Goal: Information Seeking & Learning: Learn about a topic

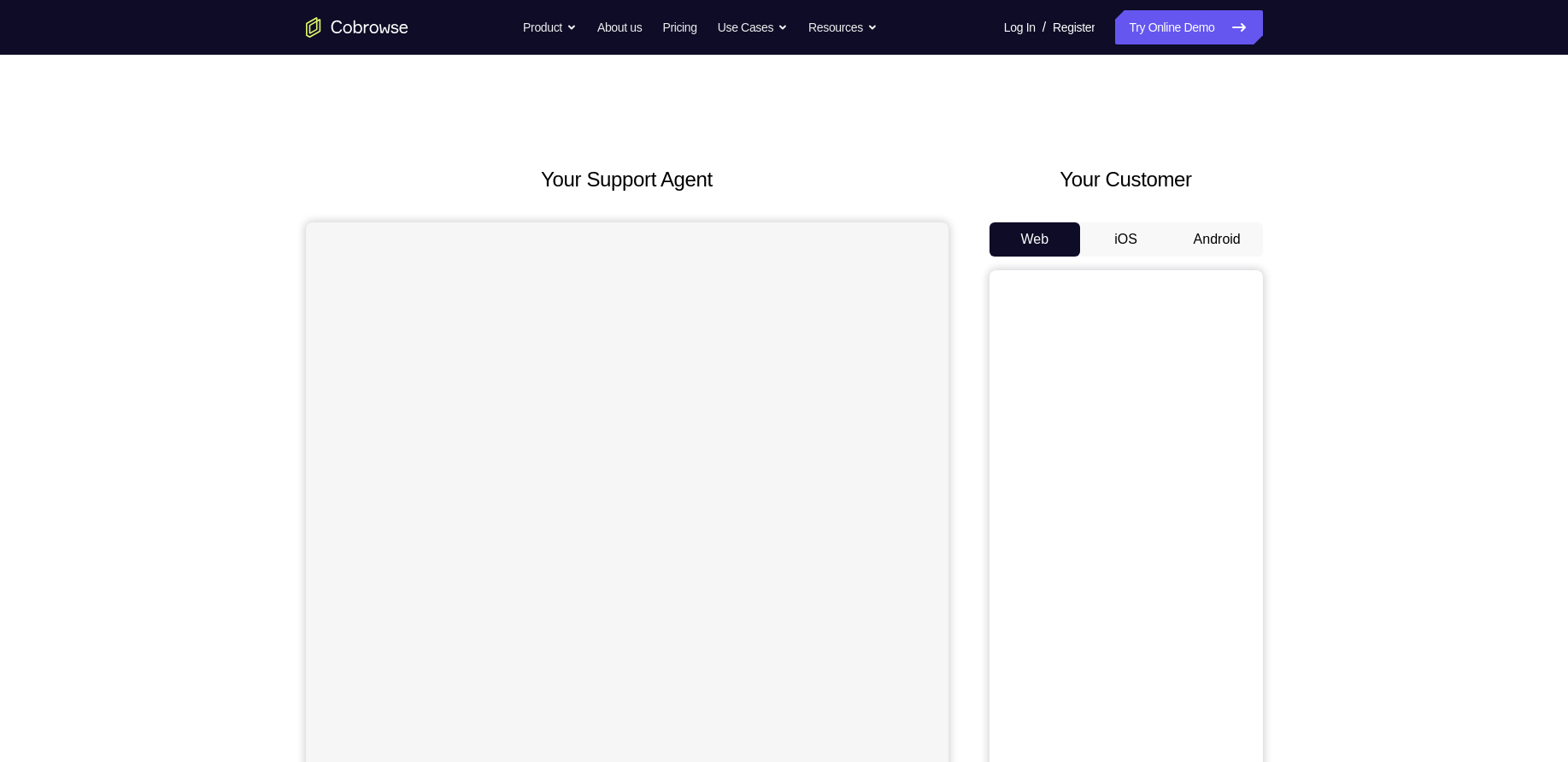
click at [1222, 230] on button "Android" at bounding box center [1217, 239] width 91 height 34
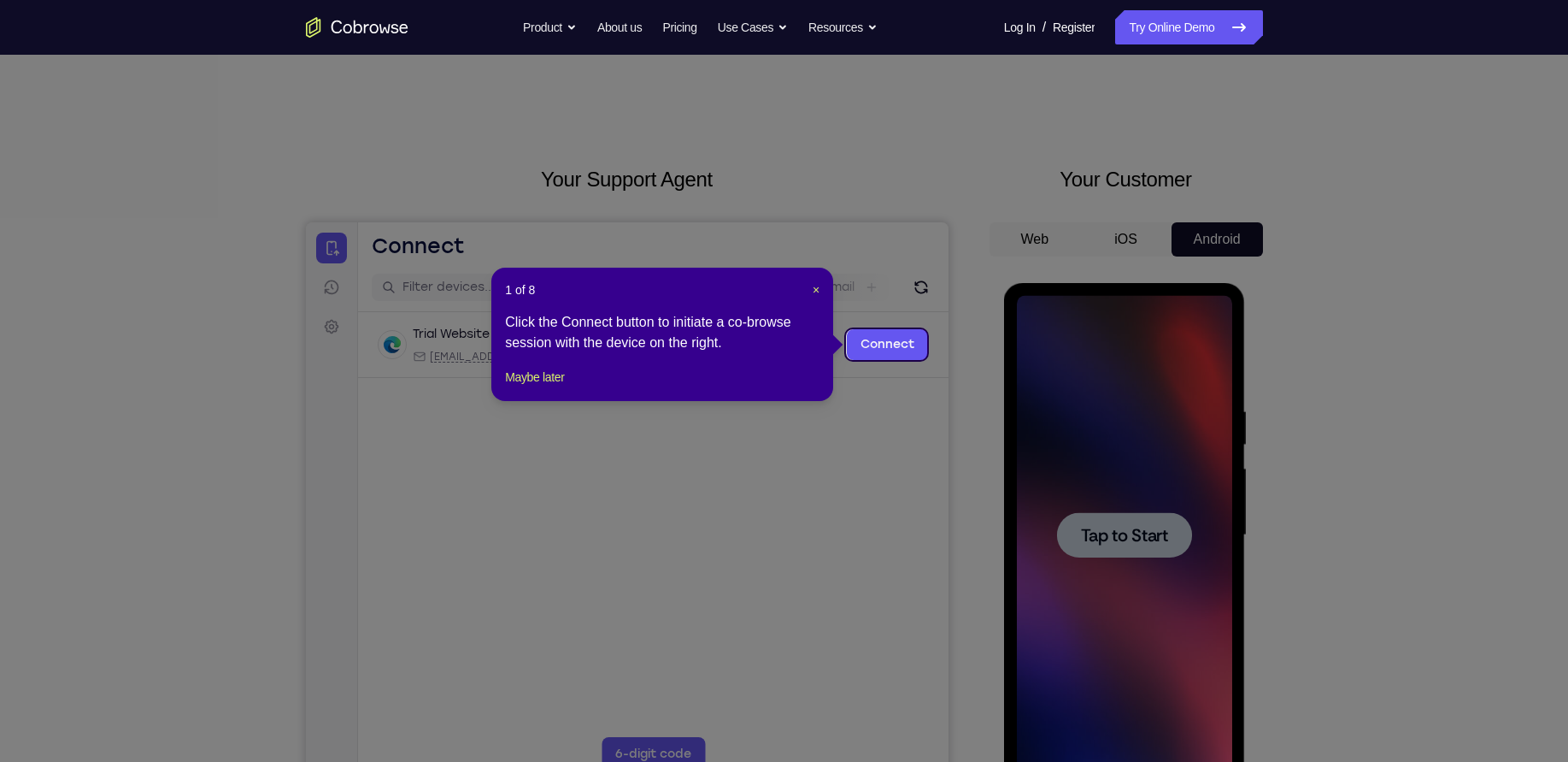
click at [1136, 472] on icon at bounding box center [793, 381] width 1588 height 762
click at [816, 289] on span "×" at bounding box center [815, 290] width 7 height 14
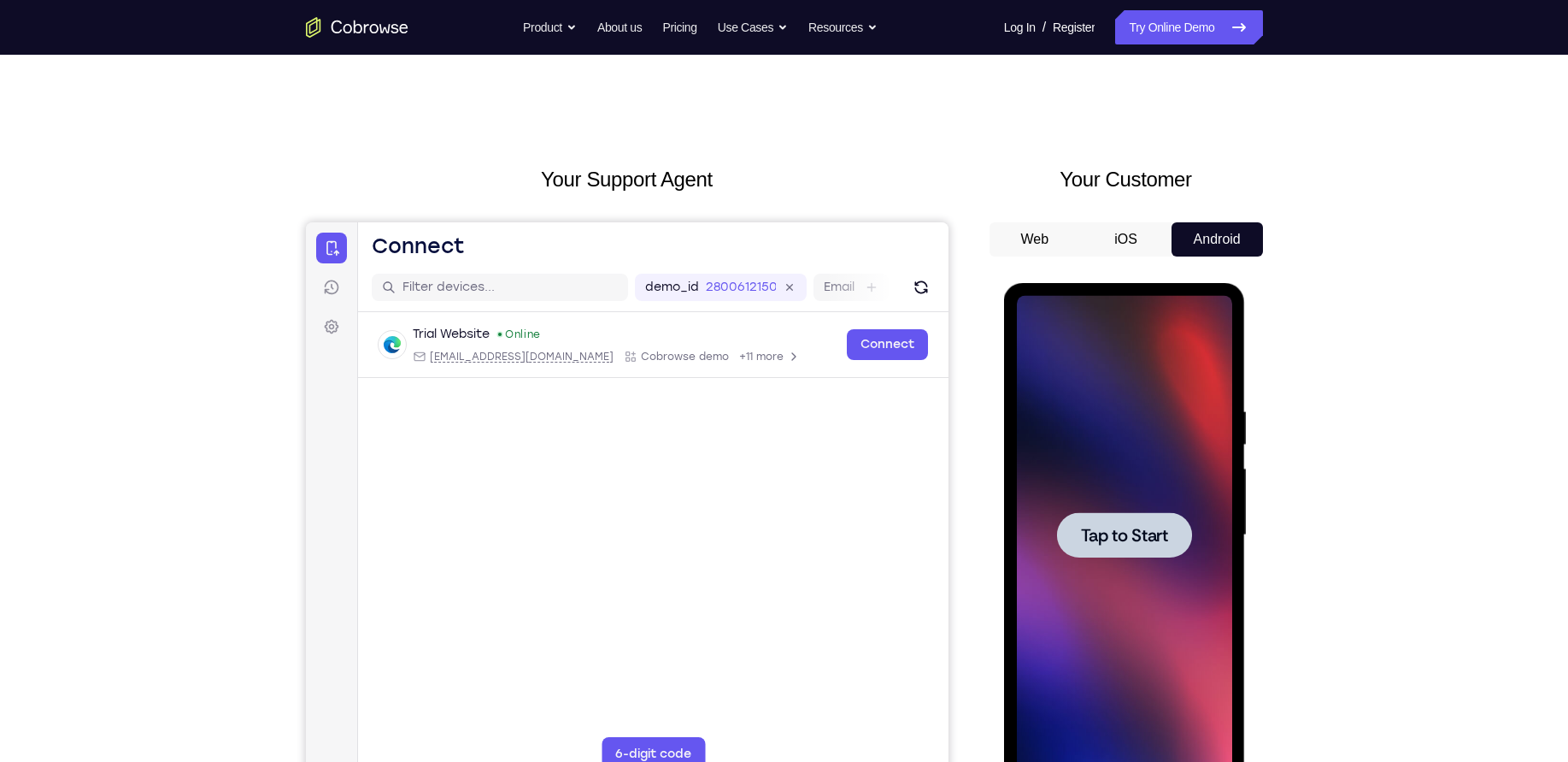
click at [1166, 562] on div at bounding box center [1124, 535] width 215 height 479
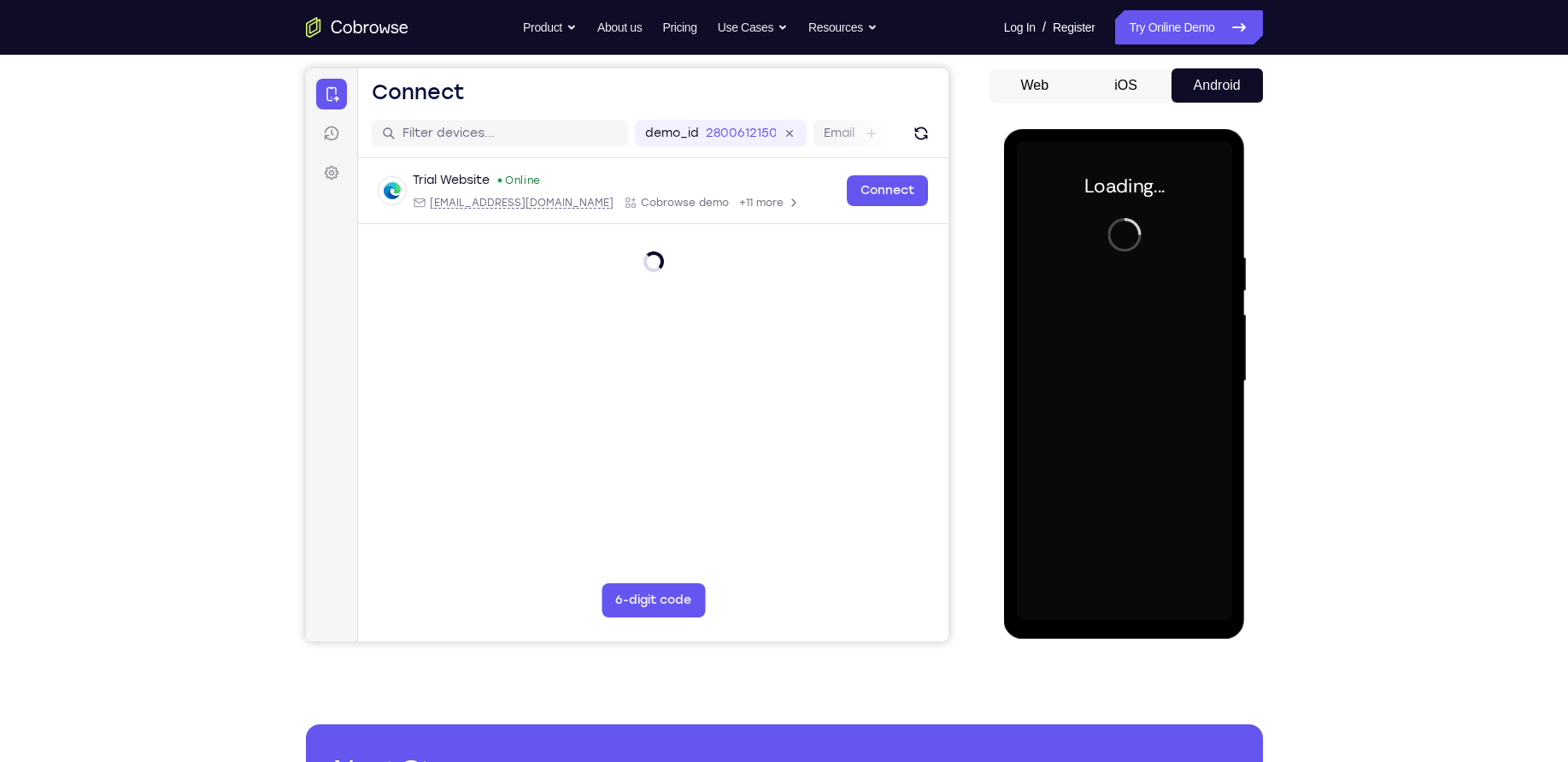
scroll to position [123, 0]
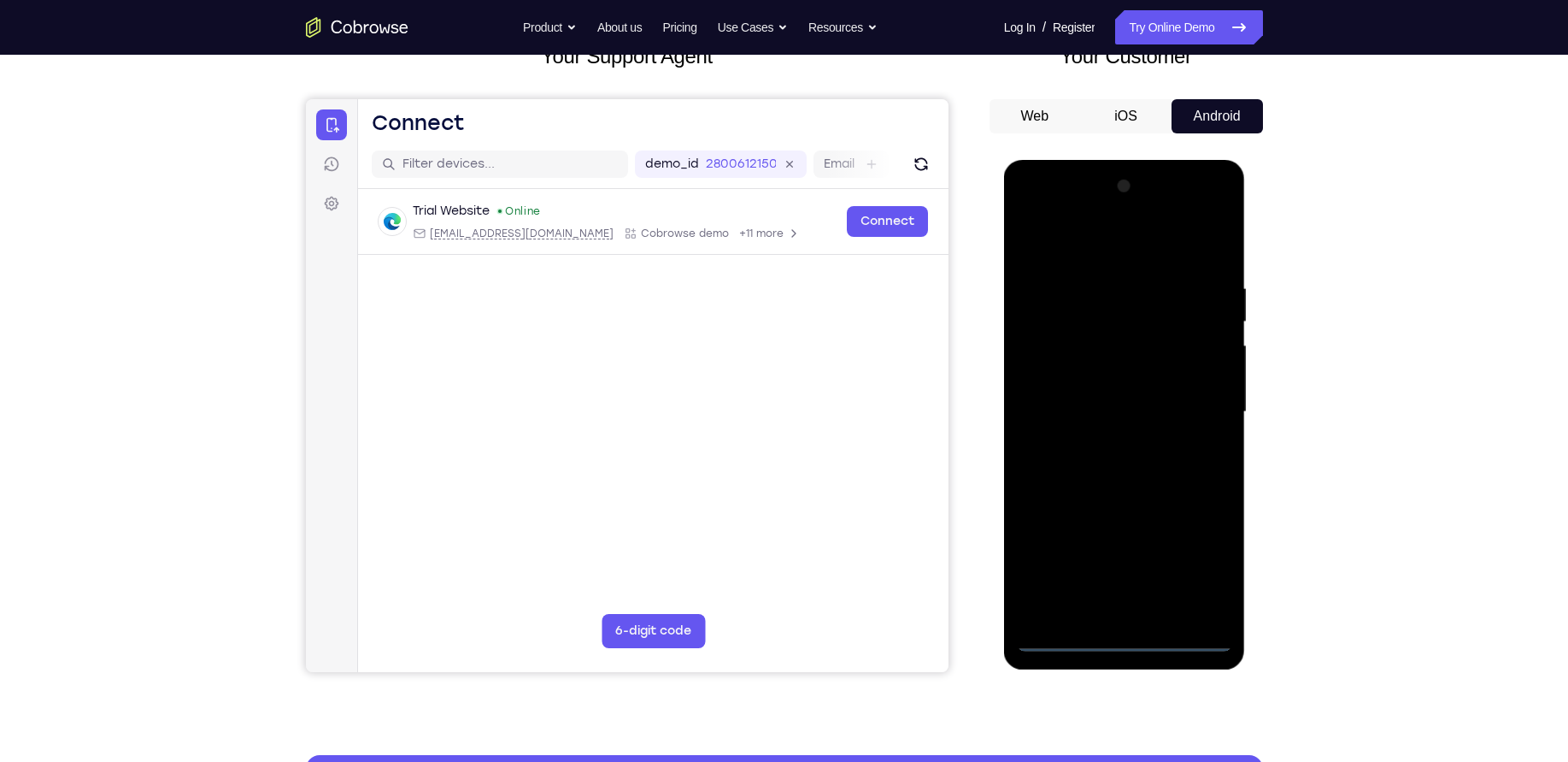
click at [1126, 646] on div at bounding box center [1124, 412] width 215 height 479
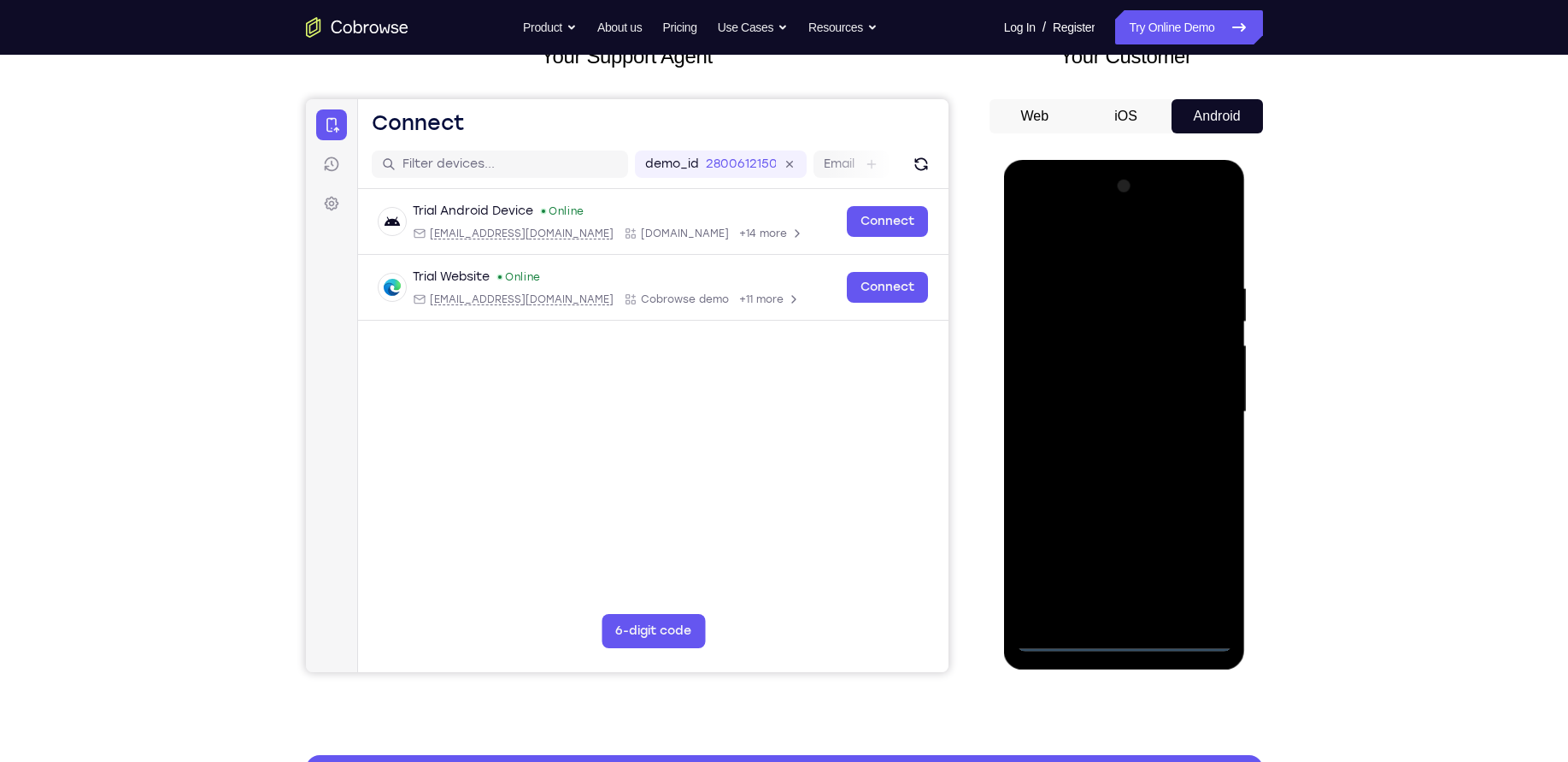
click at [1190, 560] on div at bounding box center [1124, 412] width 215 height 479
click at [1103, 250] on div at bounding box center [1124, 412] width 215 height 479
click at [1208, 396] on div at bounding box center [1124, 412] width 215 height 479
click at [1102, 442] on div at bounding box center [1124, 412] width 215 height 479
click at [1110, 397] on div at bounding box center [1124, 412] width 215 height 479
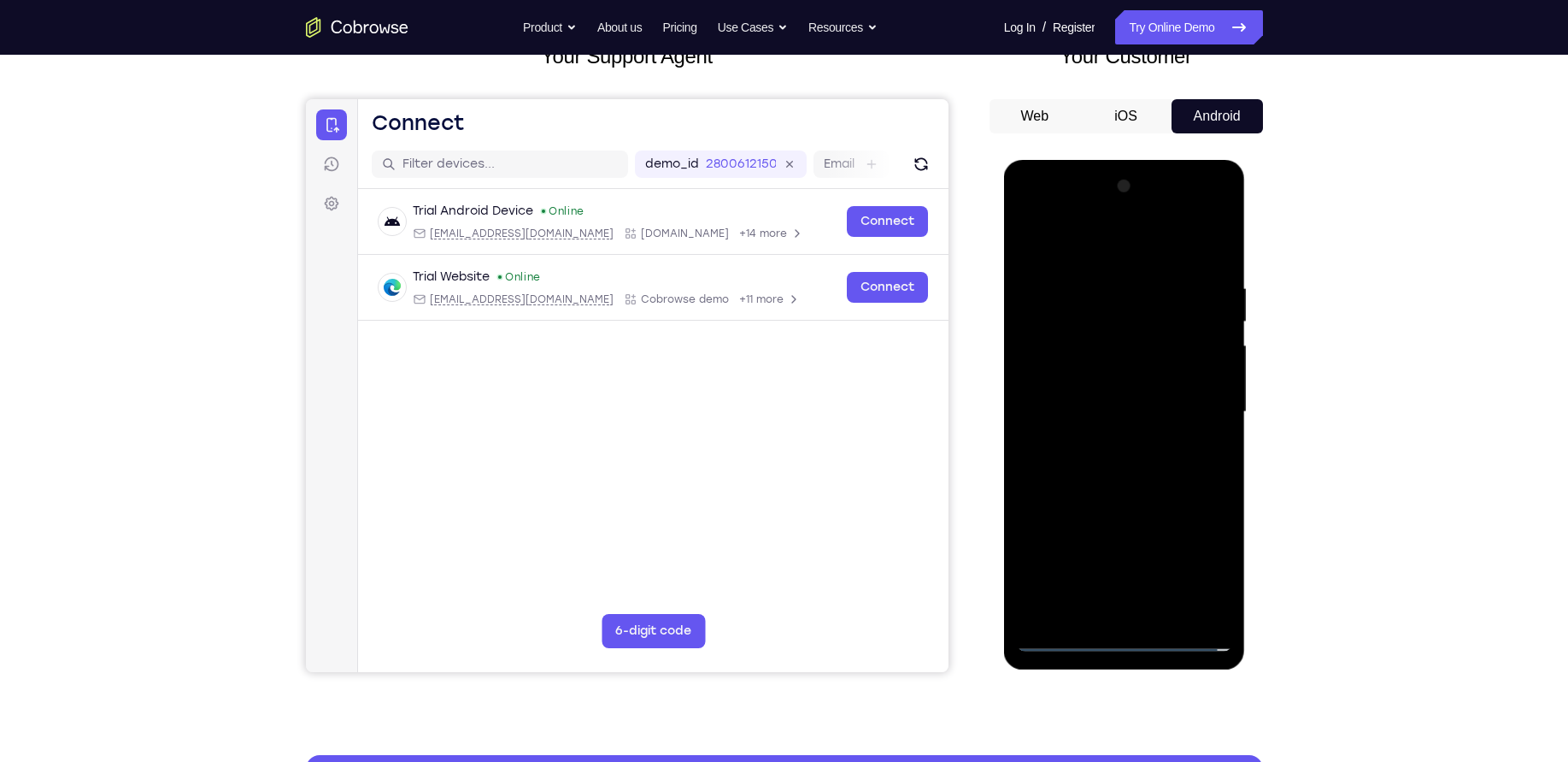
click at [1112, 362] on div at bounding box center [1124, 412] width 215 height 479
click at [1134, 409] on div at bounding box center [1124, 412] width 215 height 479
click at [1083, 483] on div at bounding box center [1124, 412] width 215 height 479
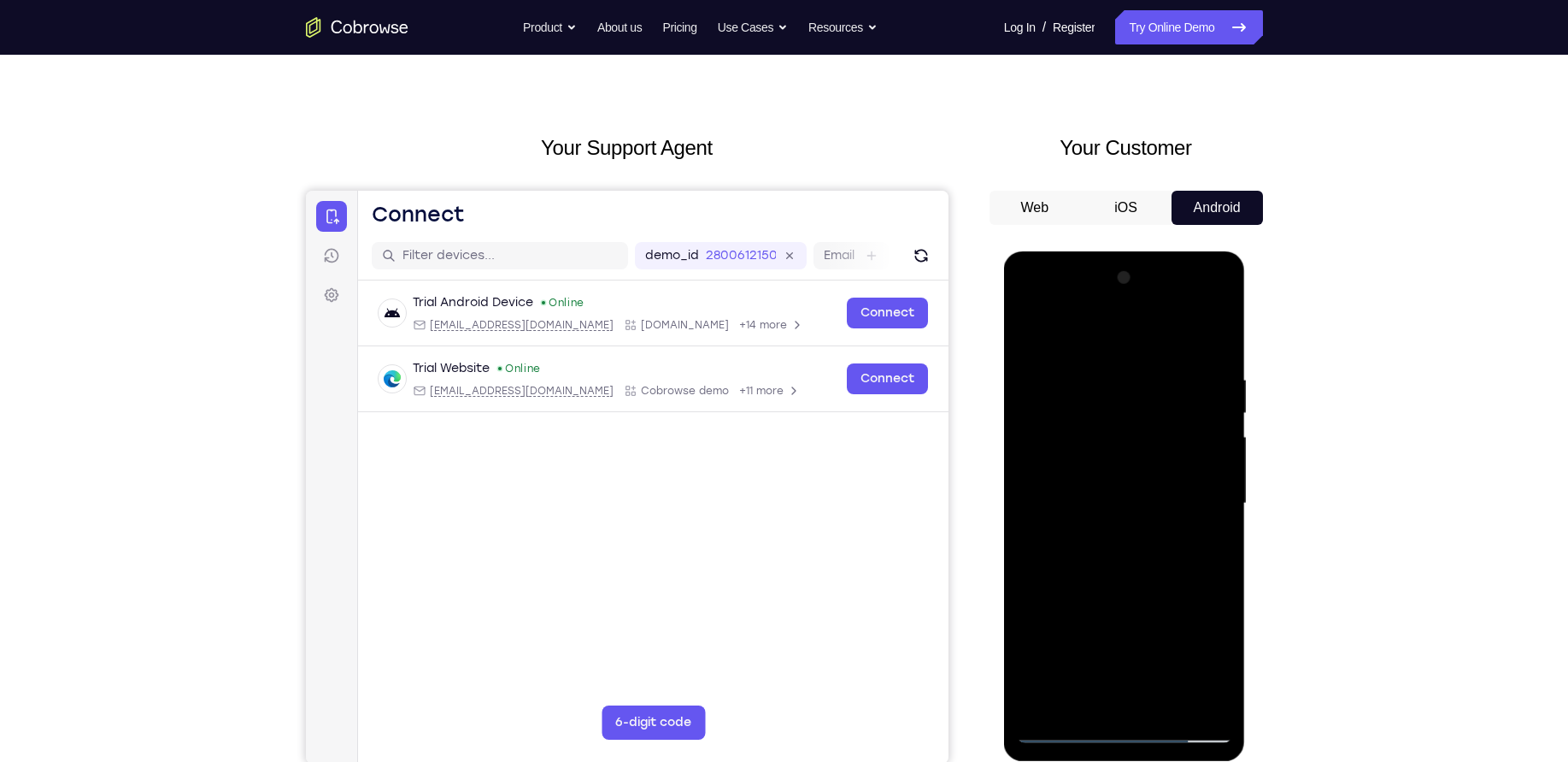
click at [1182, 569] on div at bounding box center [1124, 503] width 215 height 479
click at [1122, 586] on div at bounding box center [1124, 503] width 215 height 479
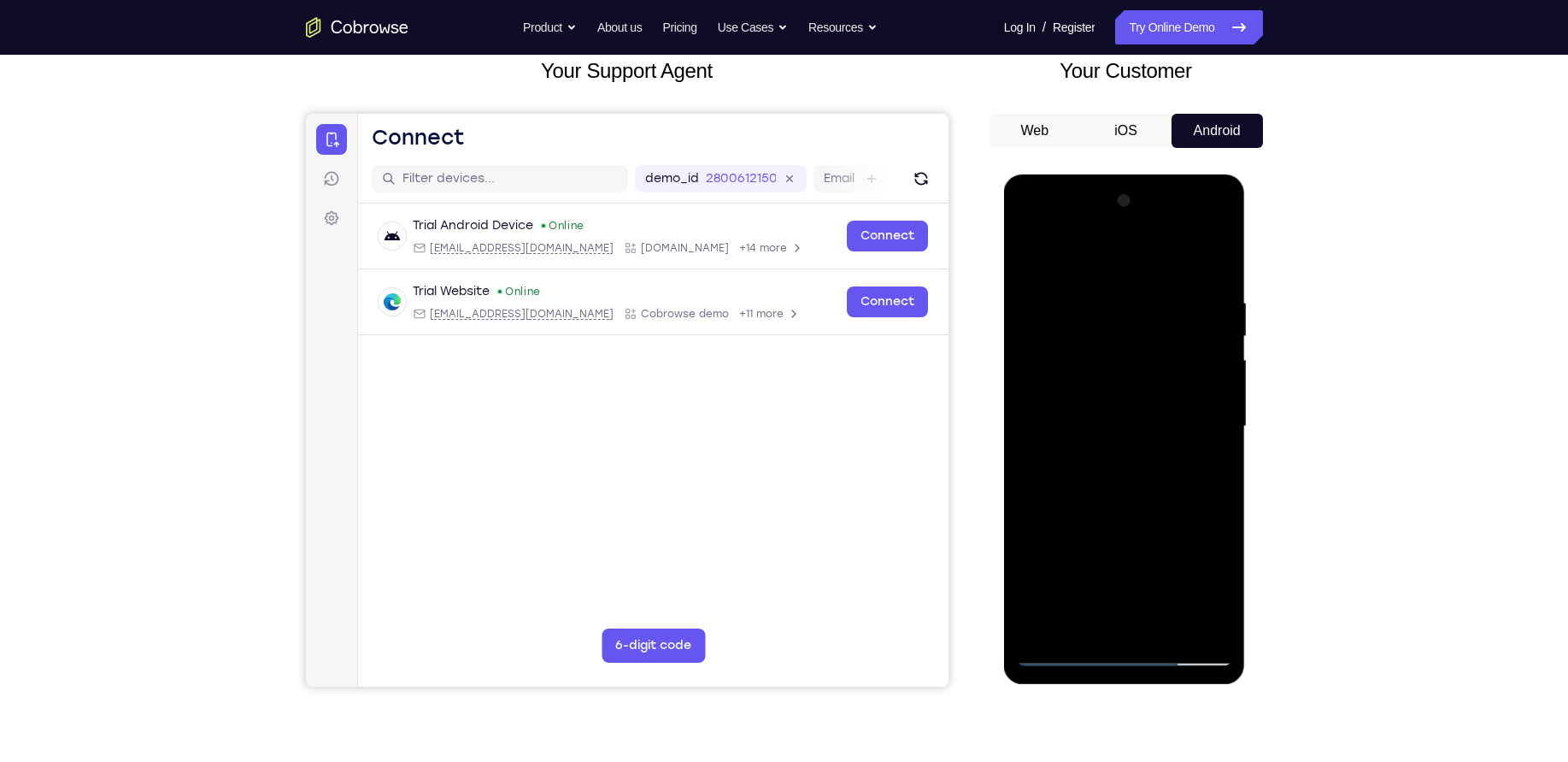
scroll to position [109, 0]
drag, startPoint x: 1085, startPoint y: 392, endPoint x: 1099, endPoint y: 354, distance: 40.5
click at [1099, 354] on div at bounding box center [1124, 426] width 215 height 479
click at [1225, 605] on div at bounding box center [1124, 426] width 215 height 479
drag, startPoint x: 1140, startPoint y: 318, endPoint x: 1143, endPoint y: 711, distance: 393.0
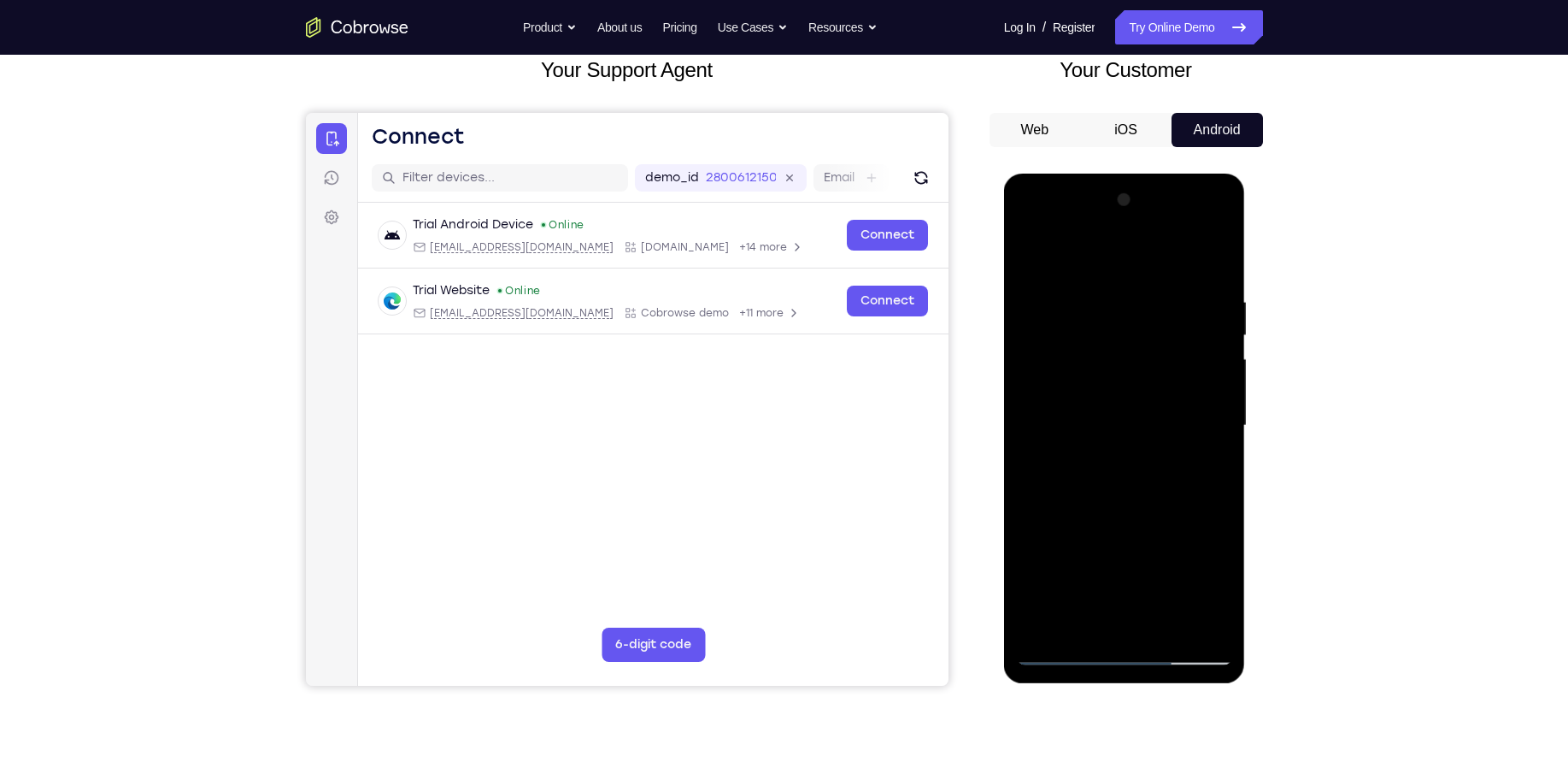
click at [1143, 687] on html "Online web based iOS Simulators and Android Emulators. Run iPhone, iPad, Mobile…" at bounding box center [1126, 430] width 244 height 513
click at [1105, 303] on div at bounding box center [1124, 426] width 215 height 479
click at [1220, 359] on div at bounding box center [1124, 426] width 215 height 479
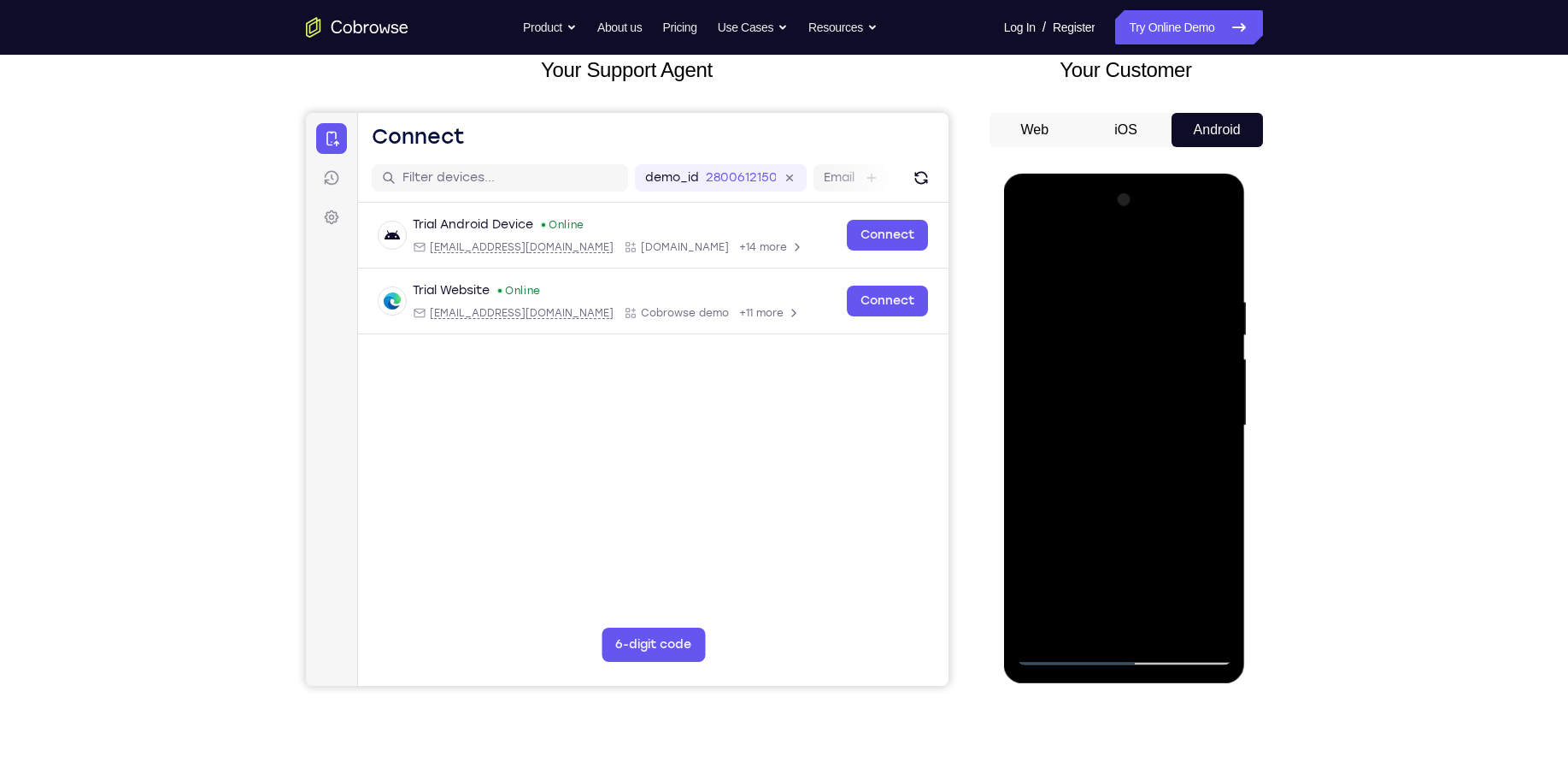
click at [1220, 359] on div at bounding box center [1124, 426] width 215 height 479
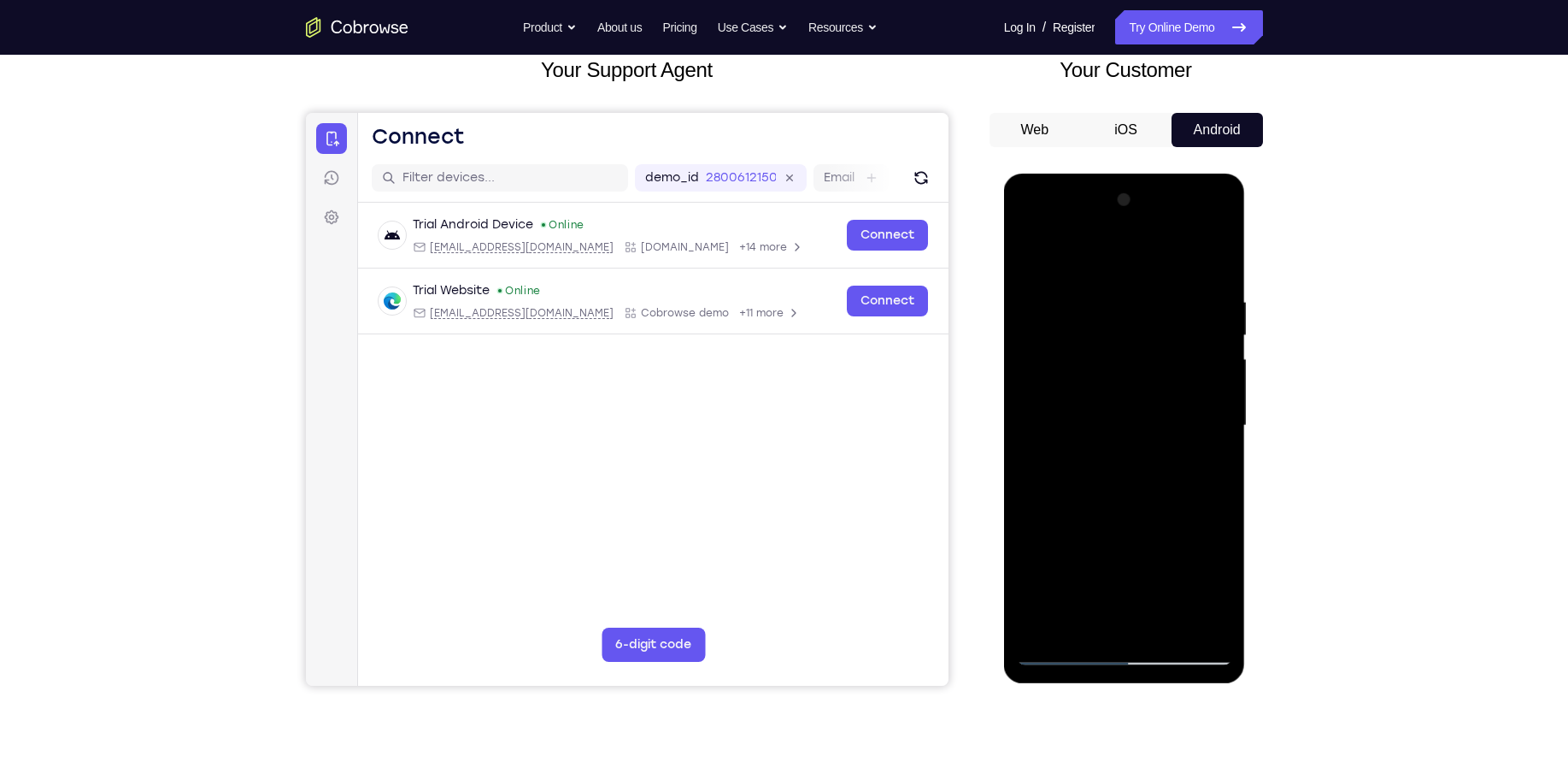
click at [1220, 359] on div at bounding box center [1124, 426] width 215 height 479
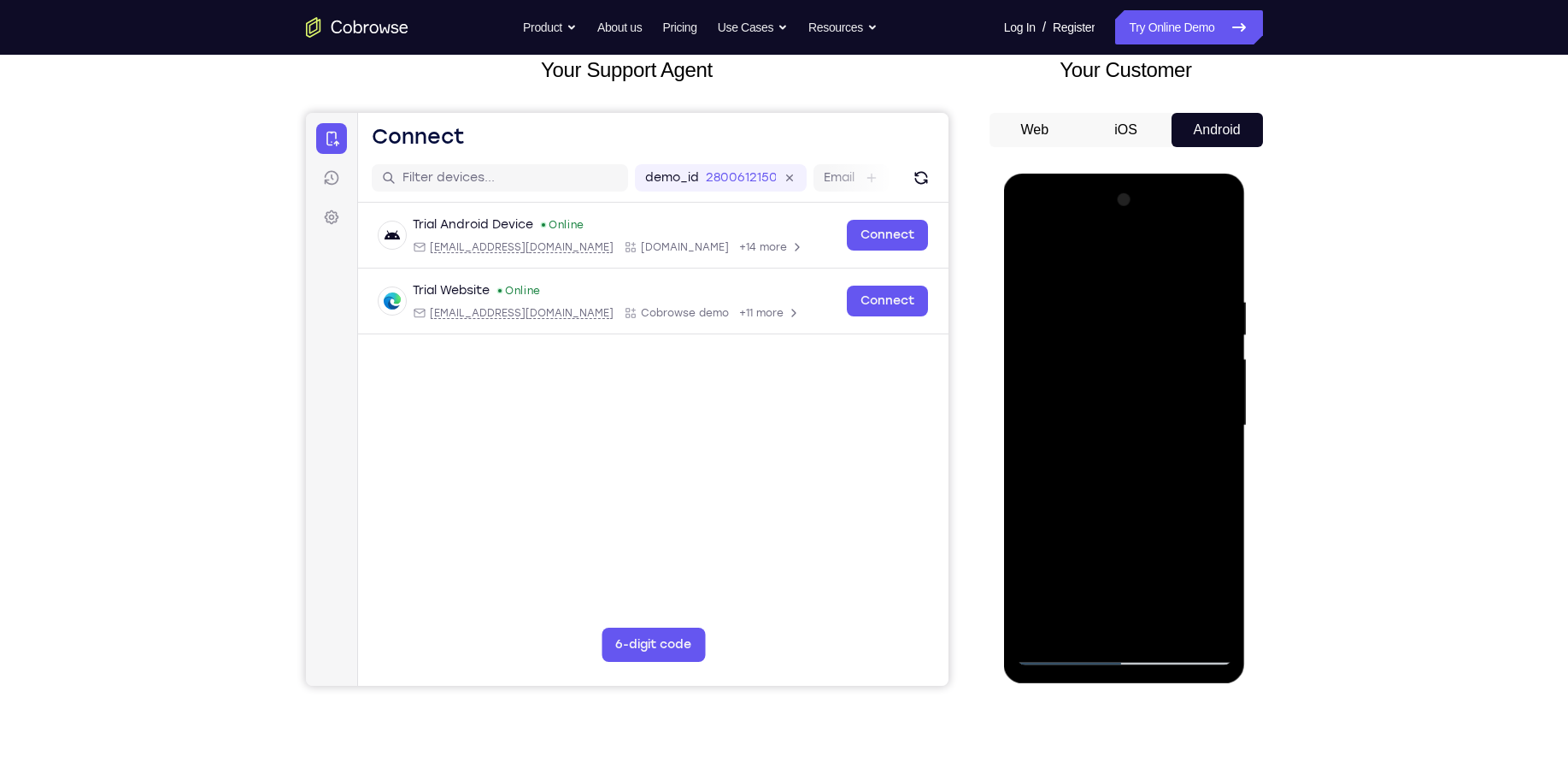
click at [1220, 359] on div at bounding box center [1124, 426] width 215 height 479
drag, startPoint x: 1220, startPoint y: 359, endPoint x: 1014, endPoint y: 354, distance: 206.1
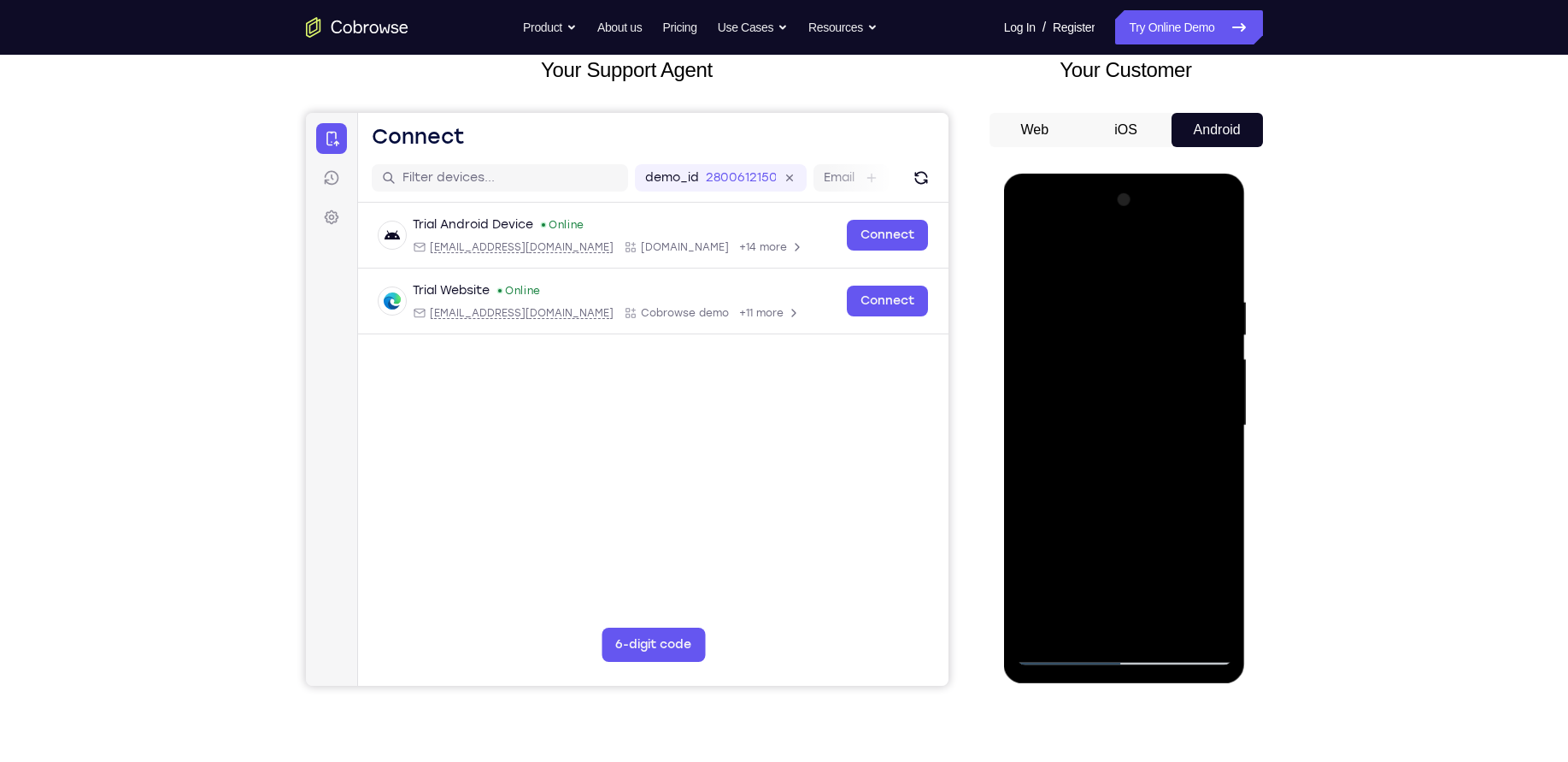
click at [1014, 354] on div at bounding box center [1125, 429] width 242 height 510
click at [1213, 367] on div at bounding box center [1124, 426] width 215 height 479
click at [1217, 258] on div at bounding box center [1124, 426] width 215 height 479
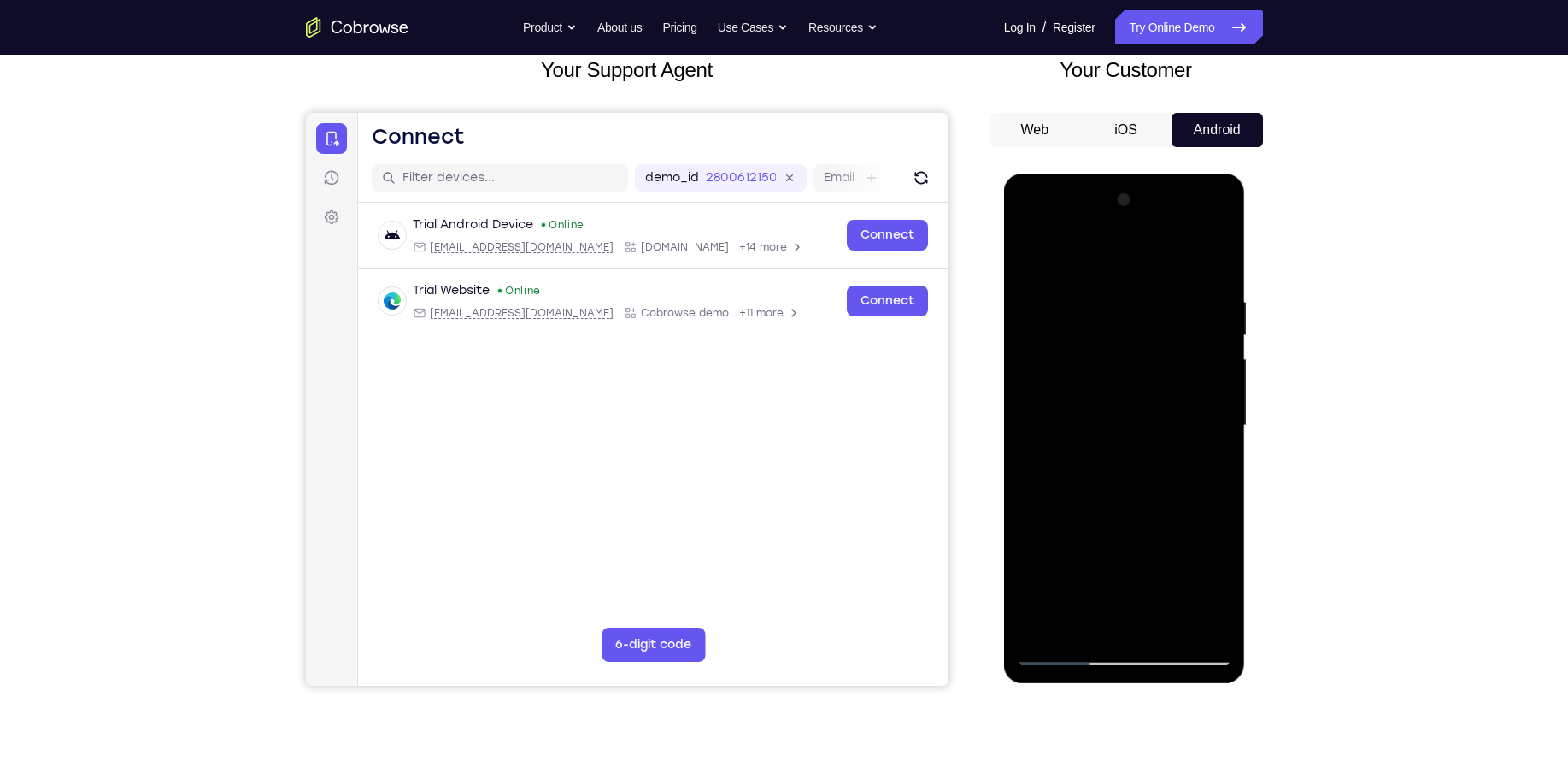
drag, startPoint x: 1156, startPoint y: 482, endPoint x: 1170, endPoint y: 173, distance: 309.3
click at [1170, 174] on html "Online web based iOS Simulators and Android Emulators. Run iPhone, iPad, Mobile…" at bounding box center [1126, 430] width 244 height 513
drag, startPoint x: 1140, startPoint y: 529, endPoint x: 1160, endPoint y: 233, distance: 296.7
click at [1160, 233] on div at bounding box center [1124, 426] width 215 height 479
drag, startPoint x: 1136, startPoint y: 539, endPoint x: 1154, endPoint y: 240, distance: 299.5
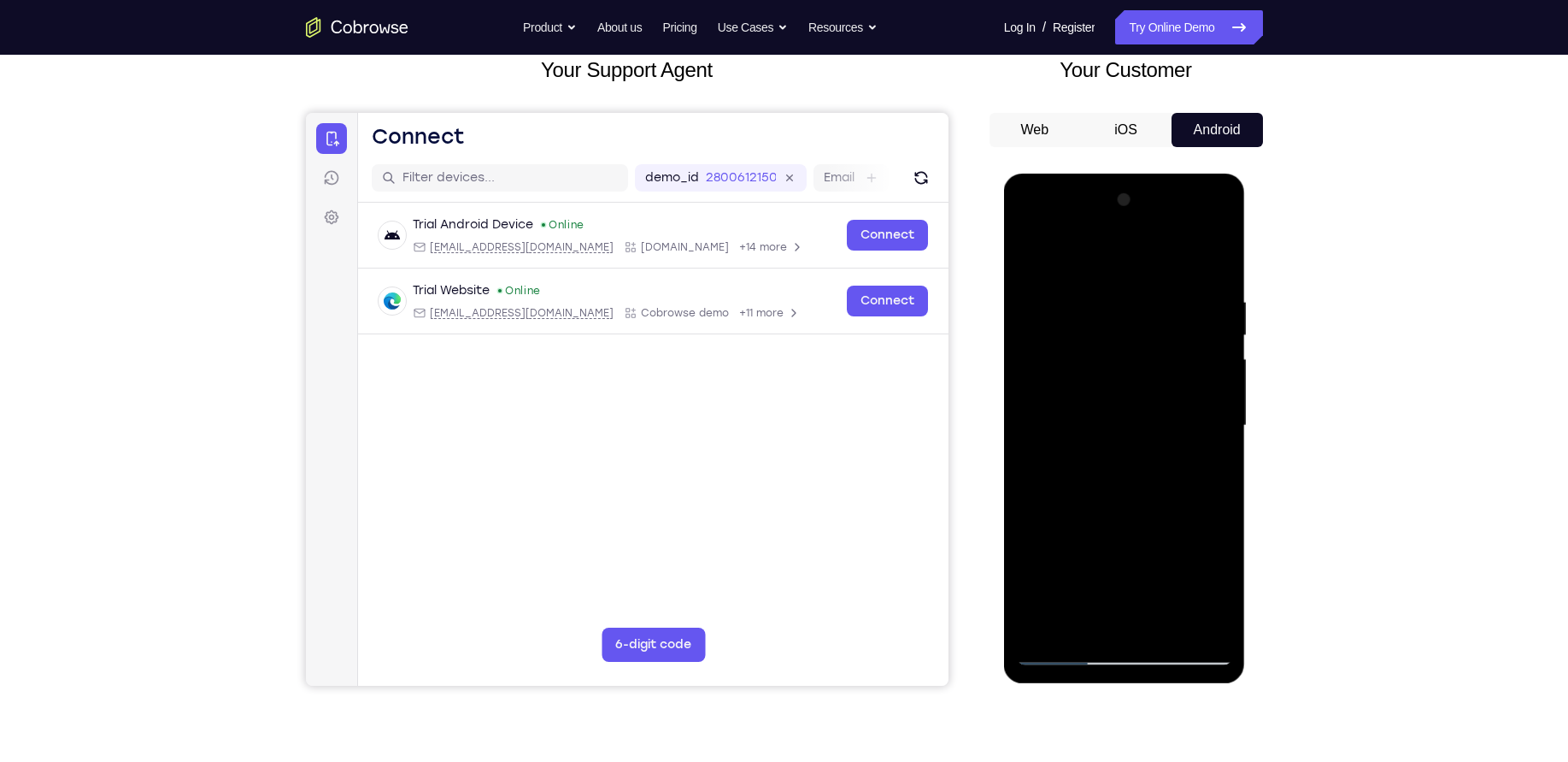
click at [1154, 240] on div at bounding box center [1124, 426] width 215 height 479
drag, startPoint x: 1136, startPoint y: 590, endPoint x: 1146, endPoint y: 241, distance: 349.1
click at [1146, 241] on div at bounding box center [1124, 426] width 215 height 479
drag, startPoint x: 1145, startPoint y: 485, endPoint x: 1166, endPoint y: 239, distance: 246.9
click at [1166, 239] on div at bounding box center [1124, 426] width 215 height 479
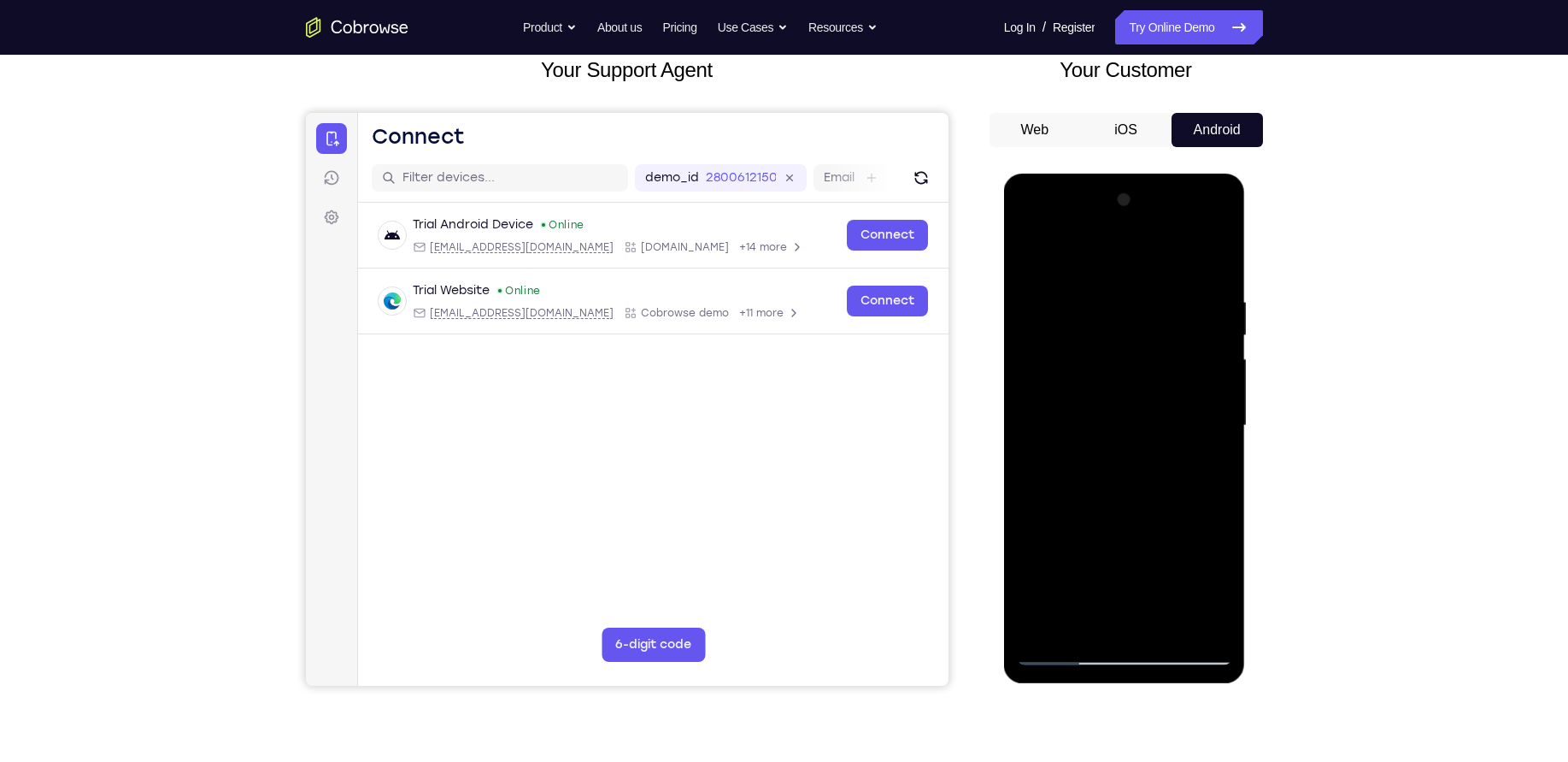
click at [1217, 450] on div at bounding box center [1124, 426] width 215 height 479
drag, startPoint x: 1188, startPoint y: 507, endPoint x: 1159, endPoint y: 190, distance: 318.3
click at [1159, 190] on div at bounding box center [1124, 426] width 215 height 479
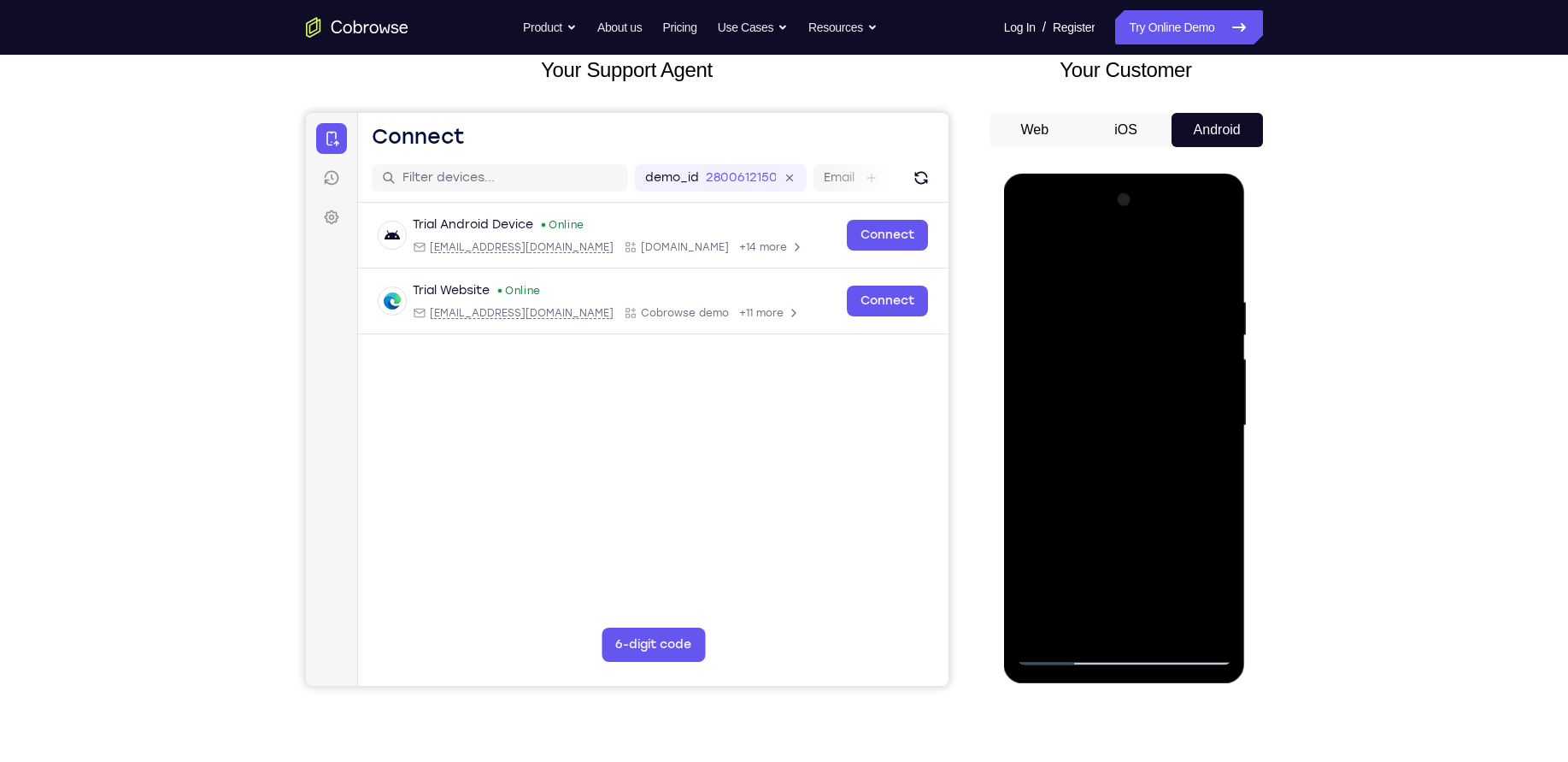
click at [1211, 372] on div at bounding box center [1124, 426] width 215 height 479
drag, startPoint x: 1166, startPoint y: 501, endPoint x: 1144, endPoint y: 239, distance: 262.9
click at [1144, 239] on div at bounding box center [1124, 426] width 215 height 479
drag, startPoint x: 1151, startPoint y: 538, endPoint x: 1132, endPoint y: 236, distance: 302.6
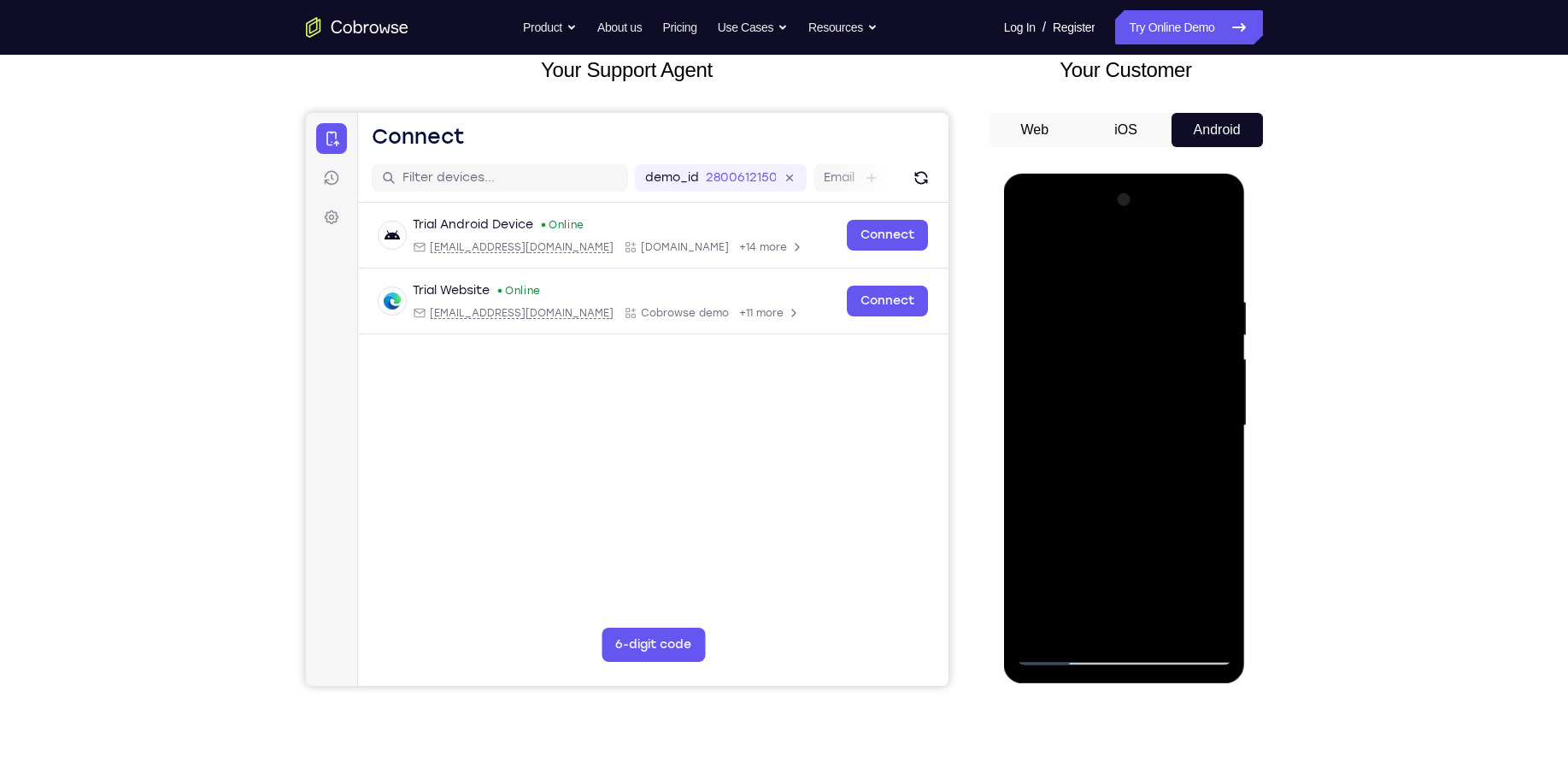
click at [1132, 236] on div at bounding box center [1124, 426] width 215 height 479
drag, startPoint x: 1136, startPoint y: 453, endPoint x: 1126, endPoint y: 150, distance: 303.2
click at [1126, 174] on html "Online web based iOS Simulators and Android Emulators. Run iPhone, iPad, Mobile…" at bounding box center [1126, 430] width 244 height 513
drag, startPoint x: 1134, startPoint y: 470, endPoint x: 1123, endPoint y: 120, distance: 350.2
click at [1123, 174] on html "Online web based iOS Simulators and Android Emulators. Run iPhone, iPad, Mobile…" at bounding box center [1126, 430] width 244 height 513
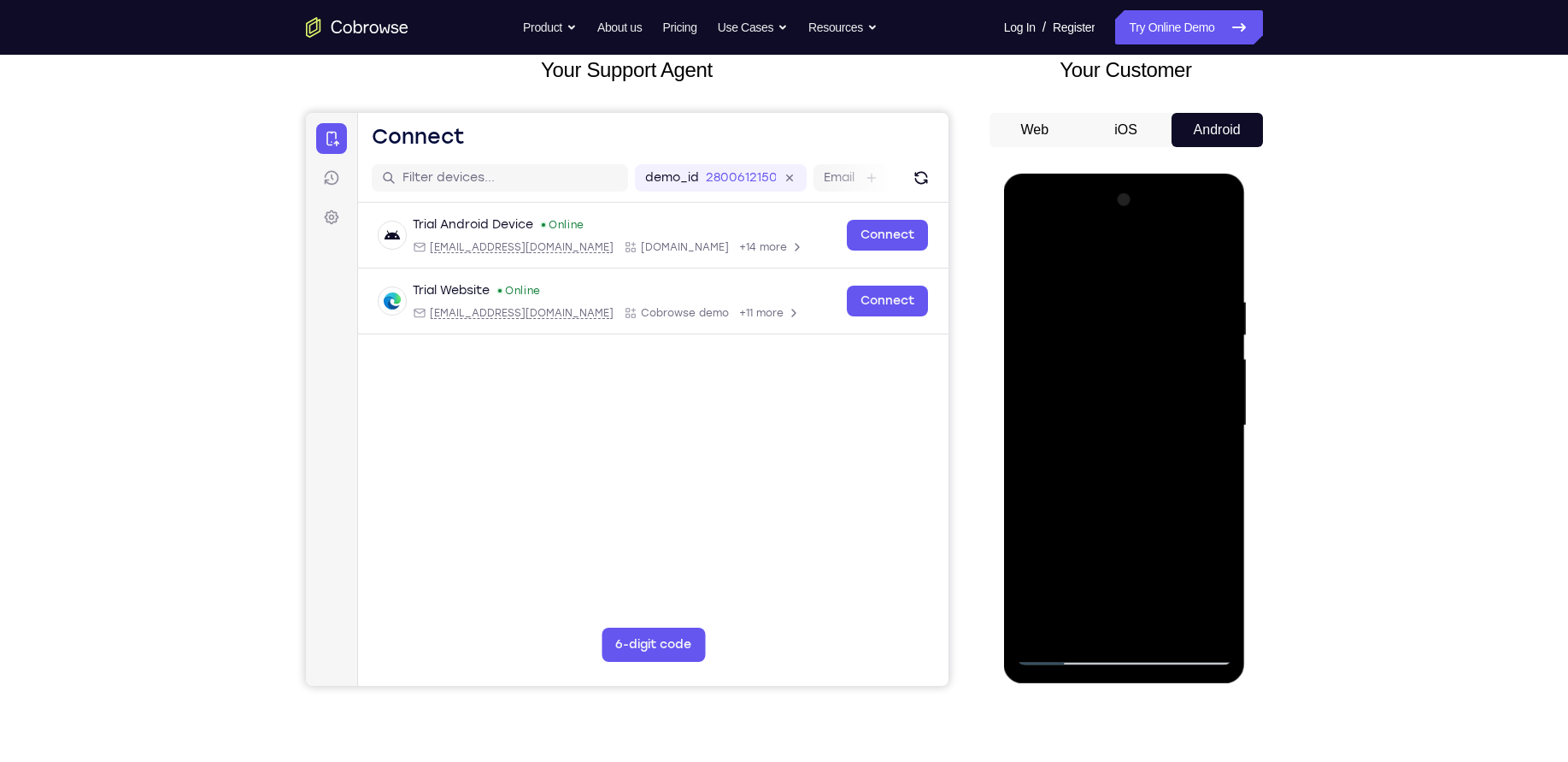
drag, startPoint x: 1134, startPoint y: 474, endPoint x: 1160, endPoint y: 187, distance: 288.2
click at [1160, 187] on div at bounding box center [1124, 426] width 215 height 479
drag, startPoint x: 1160, startPoint y: 529, endPoint x: 1134, endPoint y: 169, distance: 360.9
click at [1134, 174] on html "Online web based iOS Simulators and Android Emulators. Run iPhone, iPad, Mobile…" at bounding box center [1126, 430] width 244 height 513
drag, startPoint x: 1134, startPoint y: 491, endPoint x: 1143, endPoint y: 176, distance: 315.1
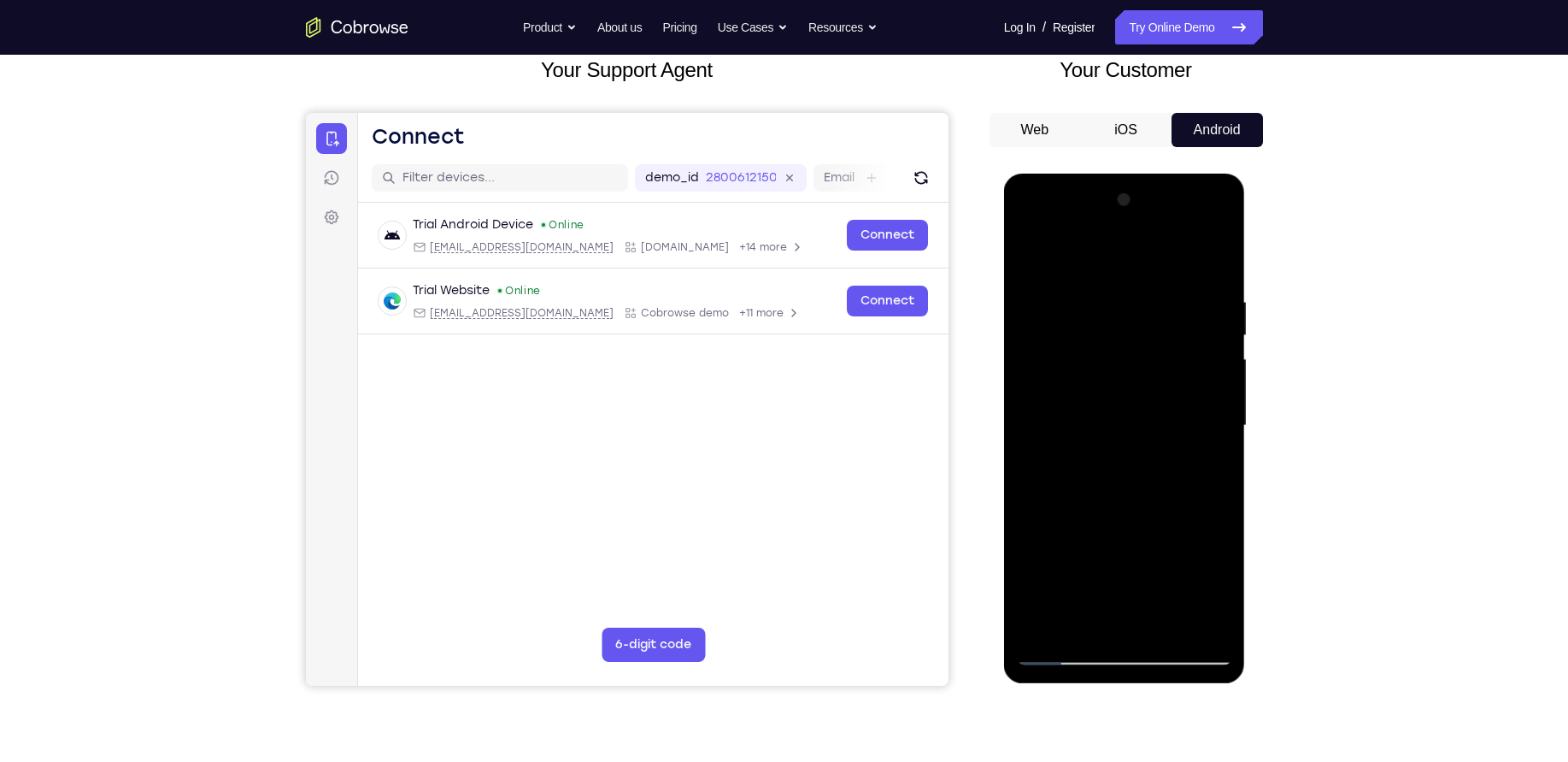
click at [1143, 176] on div at bounding box center [1125, 429] width 242 height 510
drag, startPoint x: 1140, startPoint y: 552, endPoint x: 1140, endPoint y: 235, distance: 317.0
click at [1140, 235] on div at bounding box center [1124, 426] width 215 height 479
drag, startPoint x: 1168, startPoint y: 481, endPoint x: 1138, endPoint y: 194, distance: 288.6
click at [1138, 194] on div at bounding box center [1124, 426] width 215 height 479
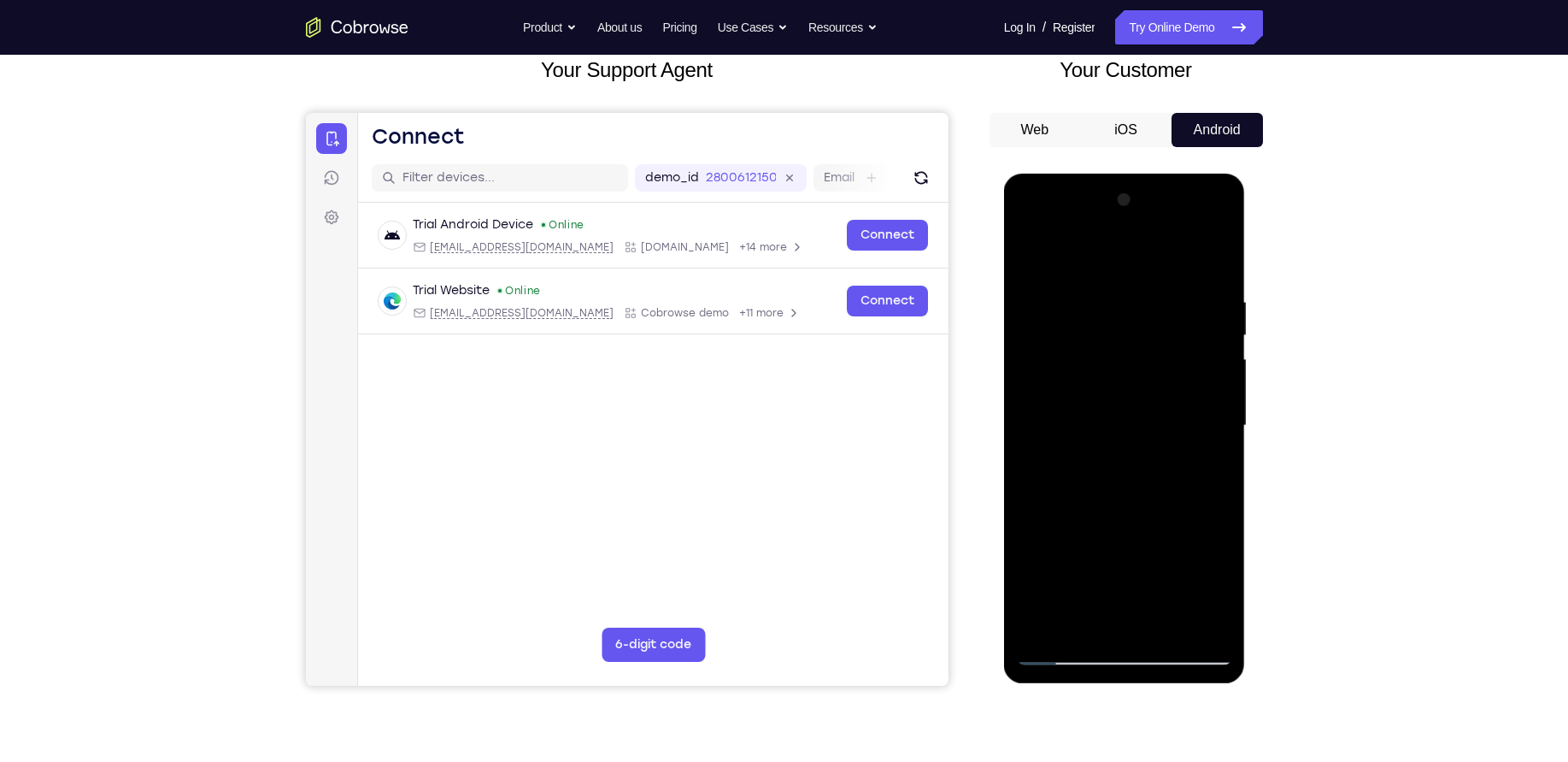
drag, startPoint x: 1118, startPoint y: 491, endPoint x: 1125, endPoint y: 206, distance: 285.1
click at [1125, 206] on div at bounding box center [1124, 426] width 215 height 479
drag, startPoint x: 1146, startPoint y: 595, endPoint x: 1183, endPoint y: 210, distance: 386.8
click at [1183, 210] on div at bounding box center [1124, 426] width 215 height 479
drag, startPoint x: 1144, startPoint y: 560, endPoint x: 1162, endPoint y: 262, distance: 298.5
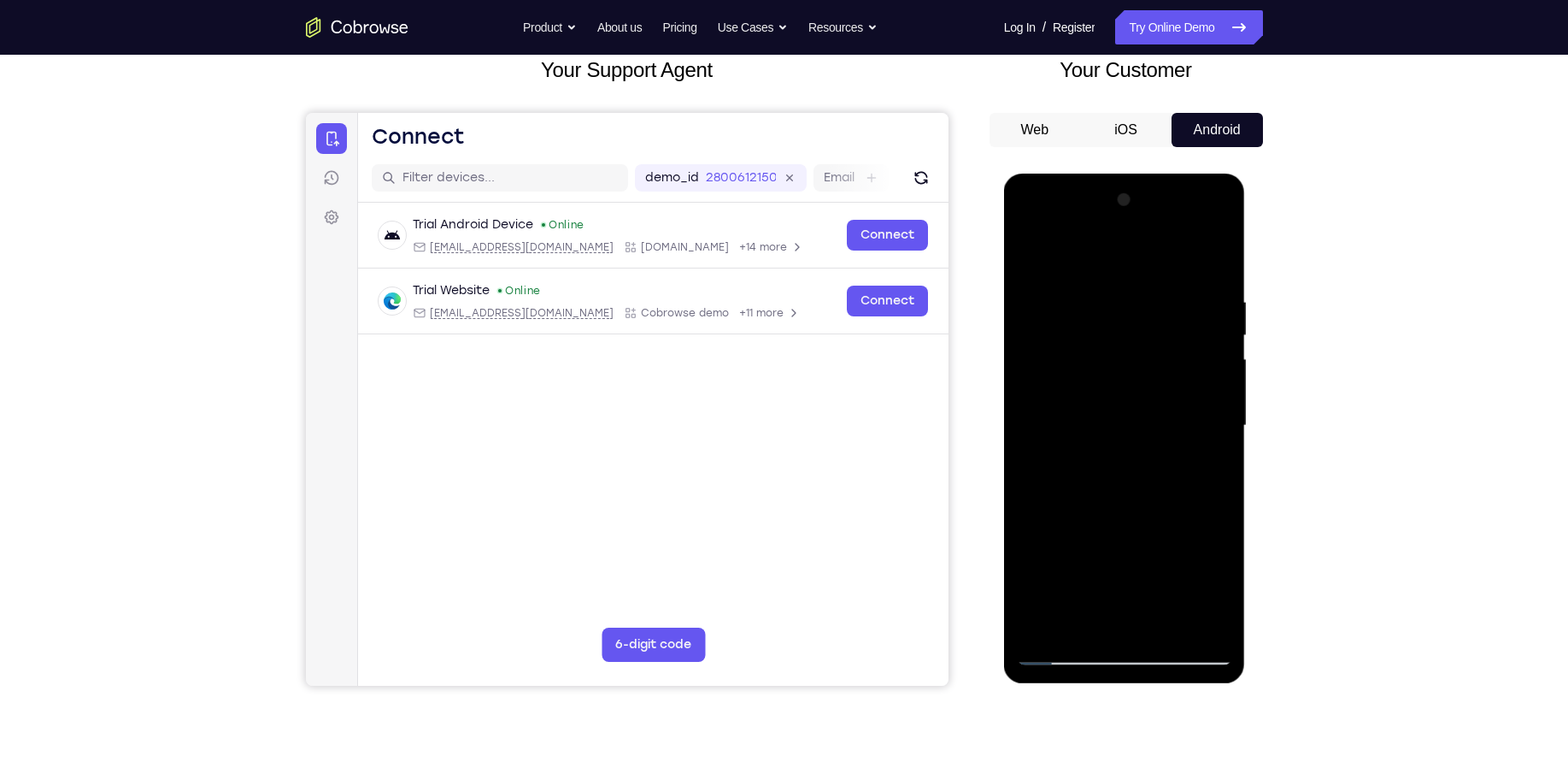
click at [1162, 262] on div at bounding box center [1124, 426] width 215 height 479
drag, startPoint x: 1166, startPoint y: 482, endPoint x: 1166, endPoint y: 364, distance: 118.0
click at [1166, 364] on div at bounding box center [1124, 426] width 215 height 479
drag, startPoint x: 1149, startPoint y: 522, endPoint x: 1151, endPoint y: 156, distance: 366.0
click at [1151, 174] on html "Online web based iOS Simulators and Android Emulators. Run iPhone, iPad, Mobile…" at bounding box center [1126, 430] width 244 height 513
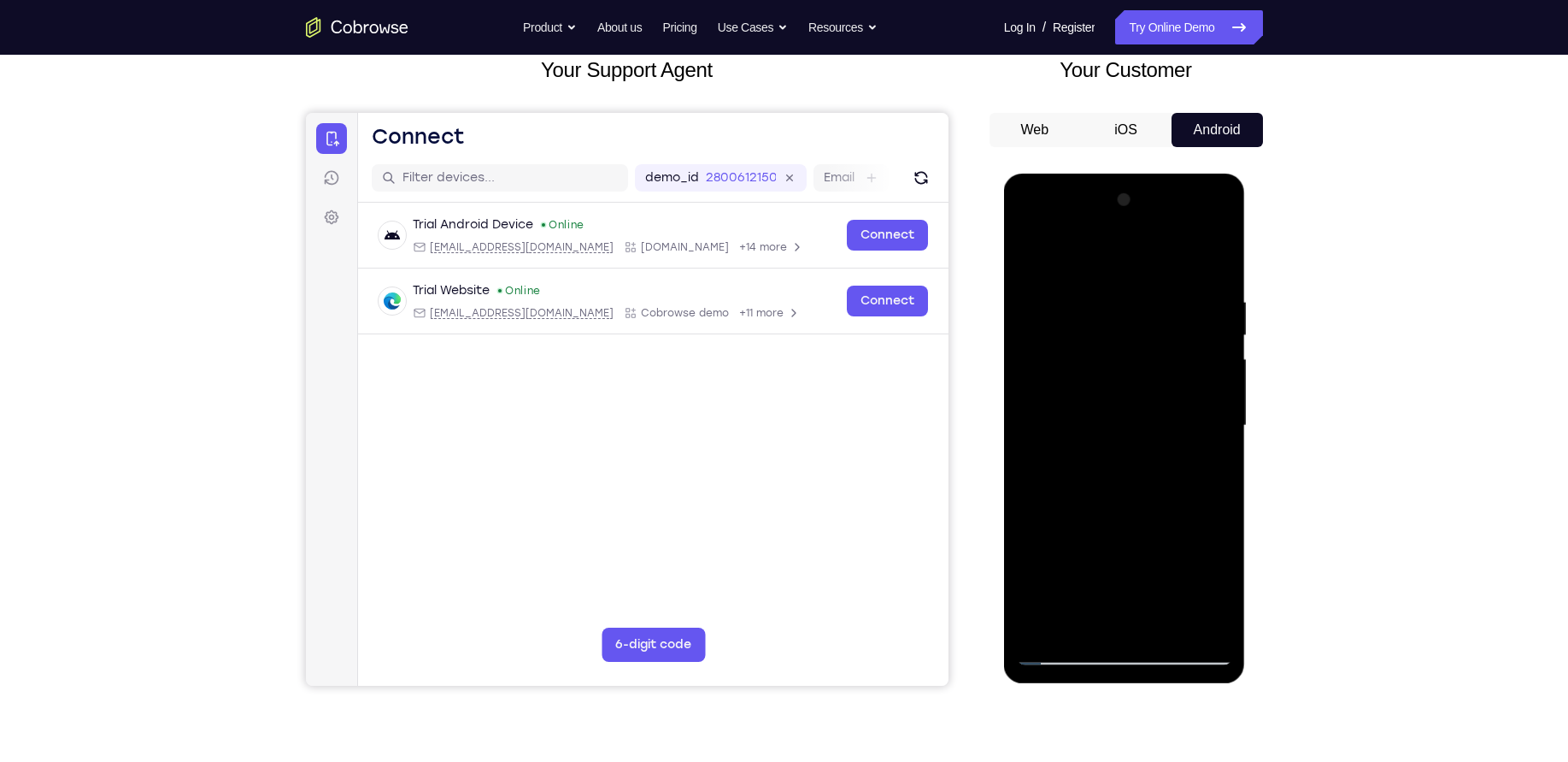
drag, startPoint x: 1162, startPoint y: 497, endPoint x: 1164, endPoint y: 459, distance: 38.1
click at [1164, 459] on div at bounding box center [1124, 426] width 215 height 479
click at [1041, 507] on div at bounding box center [1124, 426] width 215 height 479
drag, startPoint x: 1152, startPoint y: 585, endPoint x: 1156, endPoint y: 311, distance: 274.0
click at [1156, 311] on div at bounding box center [1124, 426] width 215 height 479
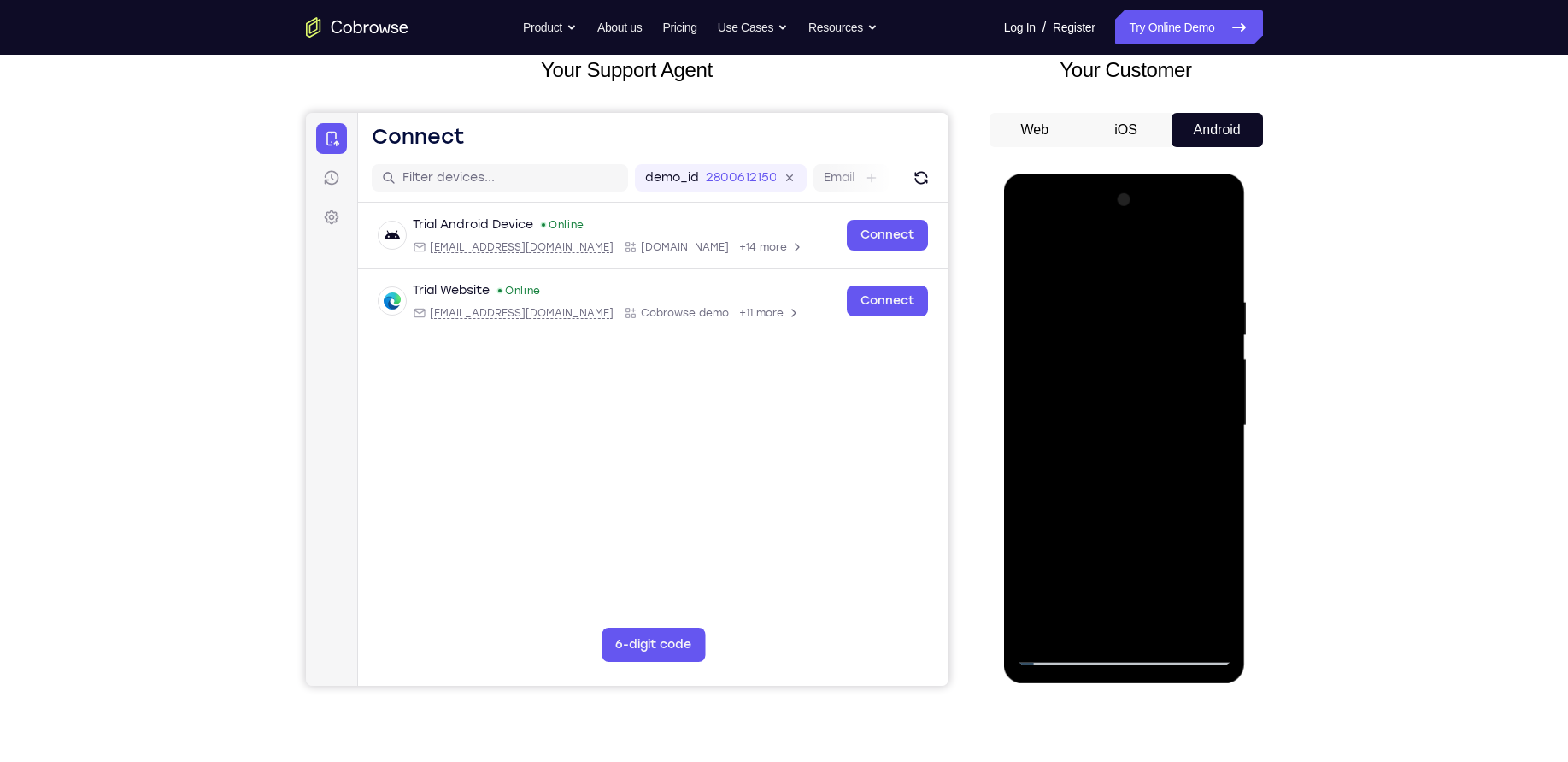
drag, startPoint x: 1164, startPoint y: 544, endPoint x: 1162, endPoint y: 194, distance: 350.0
click at [1162, 194] on div at bounding box center [1124, 426] width 215 height 479
drag, startPoint x: 1156, startPoint y: 504, endPoint x: 1143, endPoint y: 181, distance: 323.3
click at [1143, 181] on div at bounding box center [1125, 429] width 242 height 510
drag, startPoint x: 1157, startPoint y: 448, endPoint x: 1150, endPoint y: 134, distance: 314.1
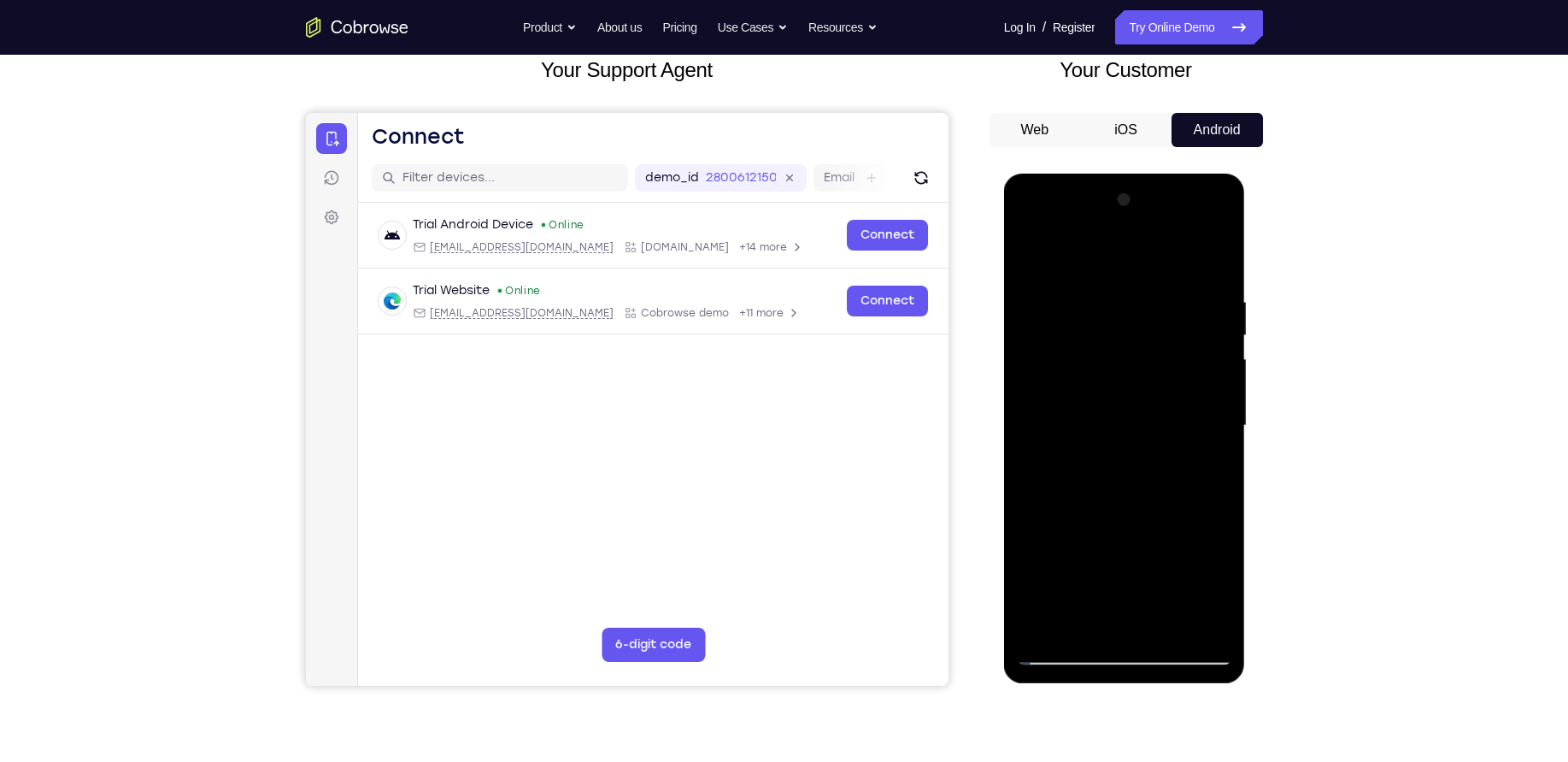
click at [1150, 174] on html "Online web based iOS Simulators and Android Emulators. Run iPhone, iPad, Mobile…" at bounding box center [1126, 430] width 244 height 513
drag, startPoint x: 1158, startPoint y: 479, endPoint x: 1123, endPoint y: 125, distance: 355.7
click at [1123, 174] on html "Online web based iOS Simulators and Android Emulators. Run iPhone, iPad, Mobile…" at bounding box center [1126, 430] width 244 height 513
drag, startPoint x: 1143, startPoint y: 448, endPoint x: 1113, endPoint y: 711, distance: 264.7
click at [1113, 687] on html "Online web based iOS Simulators and Android Emulators. Run iPhone, iPad, Mobile…" at bounding box center [1126, 430] width 244 height 513
